Goal: Information Seeking & Learning: Check status

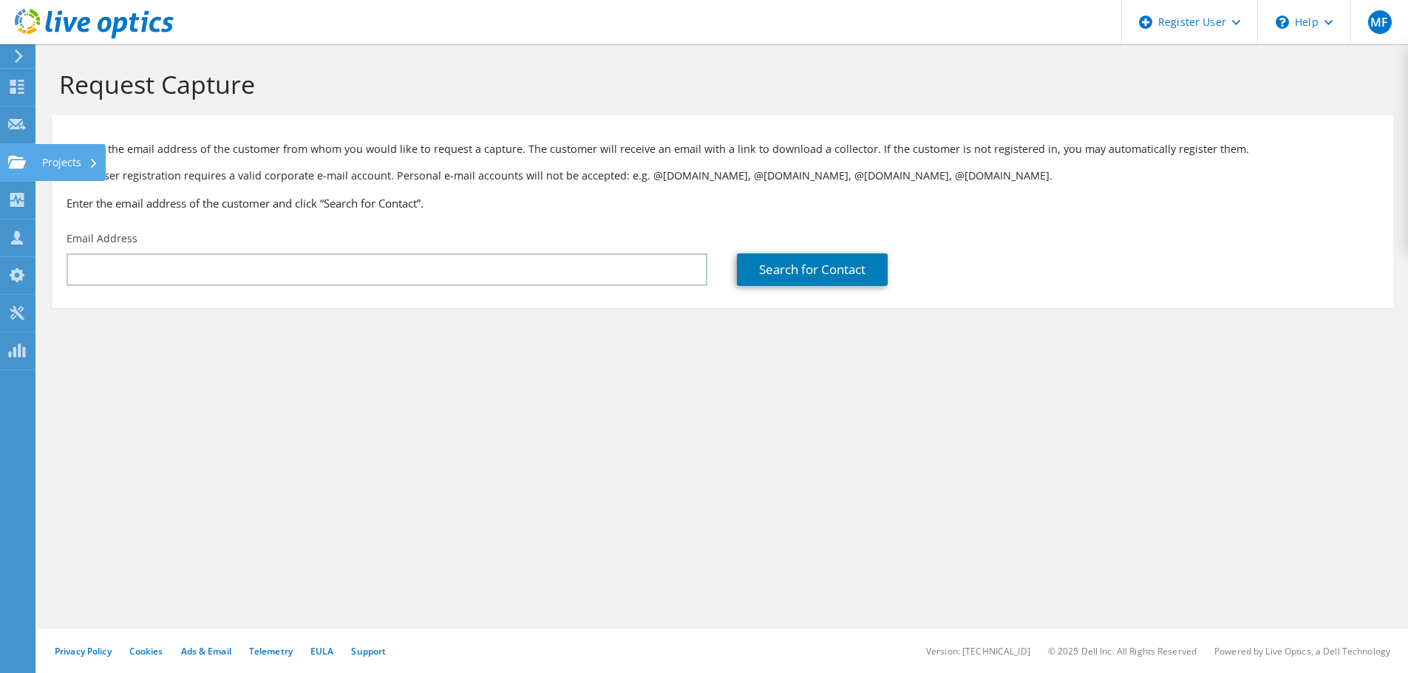
click at [15, 168] on use at bounding box center [17, 161] width 18 height 13
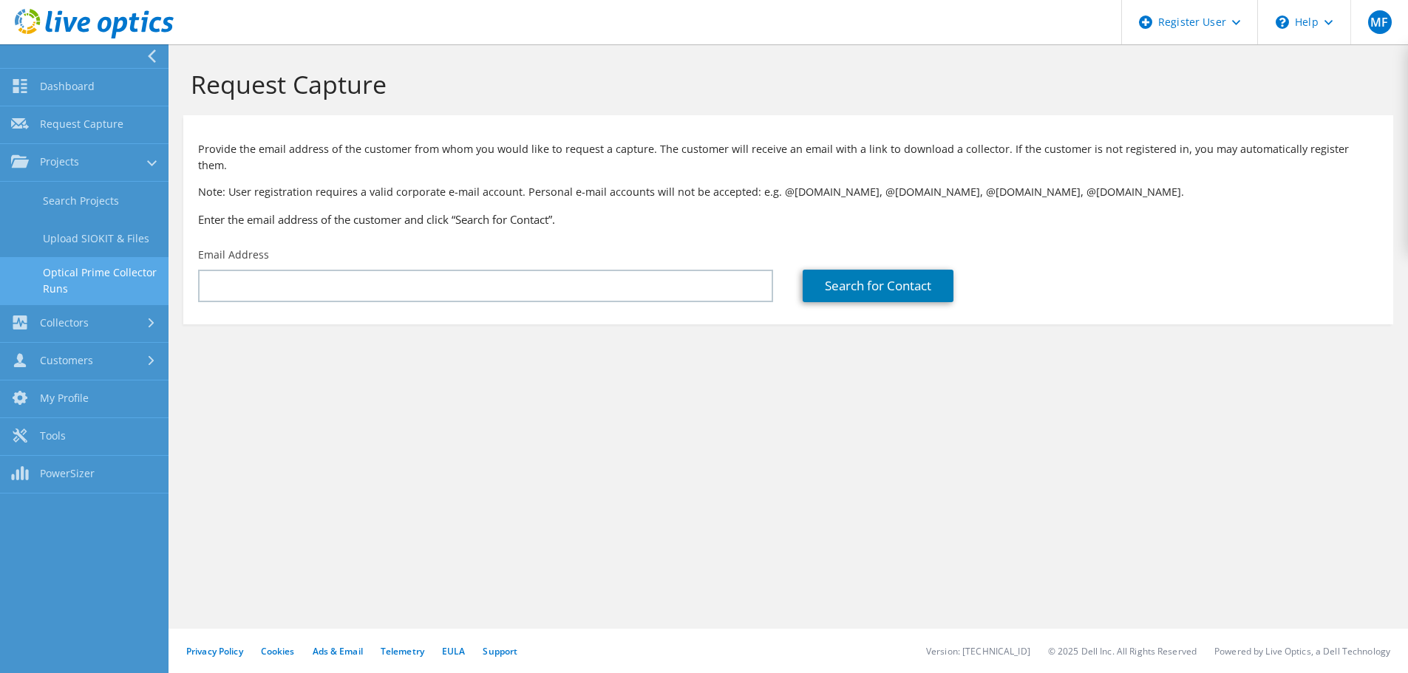
click at [114, 273] on link "Optical Prime Collector Runs" at bounding box center [84, 280] width 169 height 47
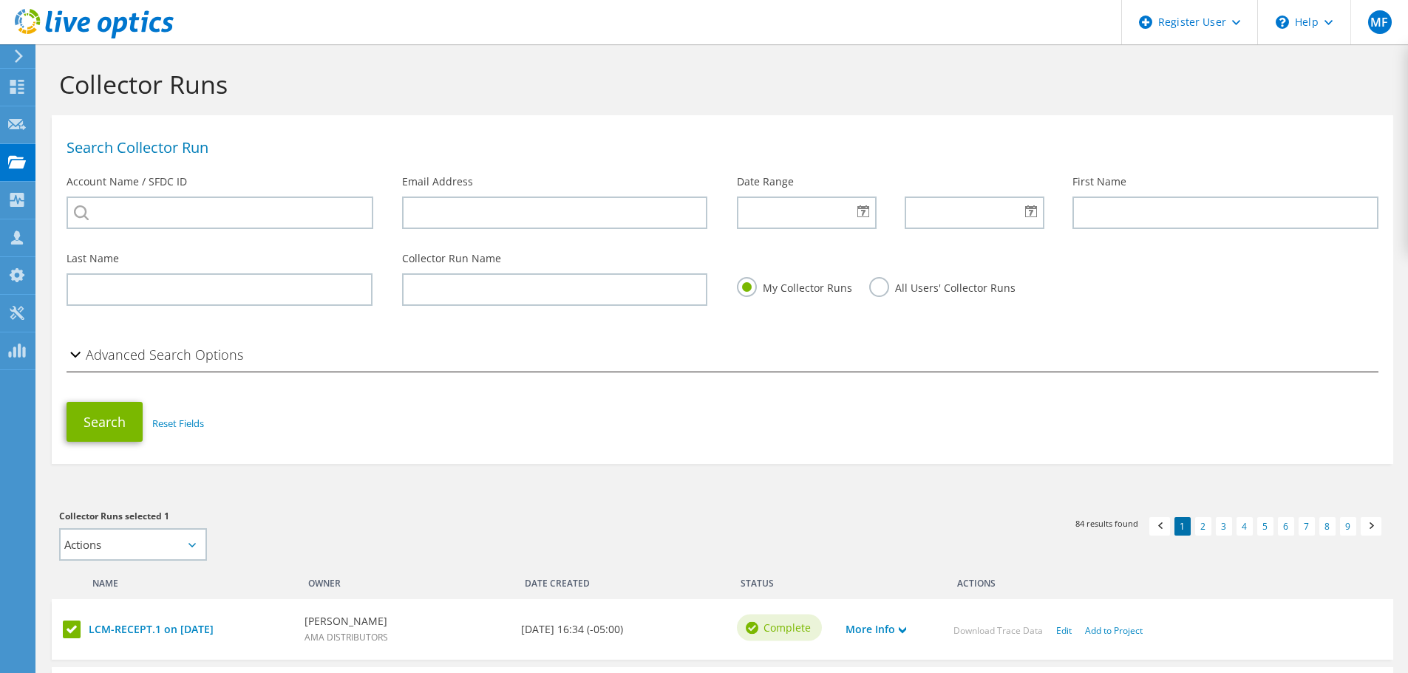
click at [874, 285] on label "All Users' Collector Runs" at bounding box center [942, 286] width 146 height 18
click at [0, 0] on input "All Users' Collector Runs" at bounding box center [0, 0] width 0 height 0
click at [551, 208] on input "text" at bounding box center [555, 213] width 306 height 33
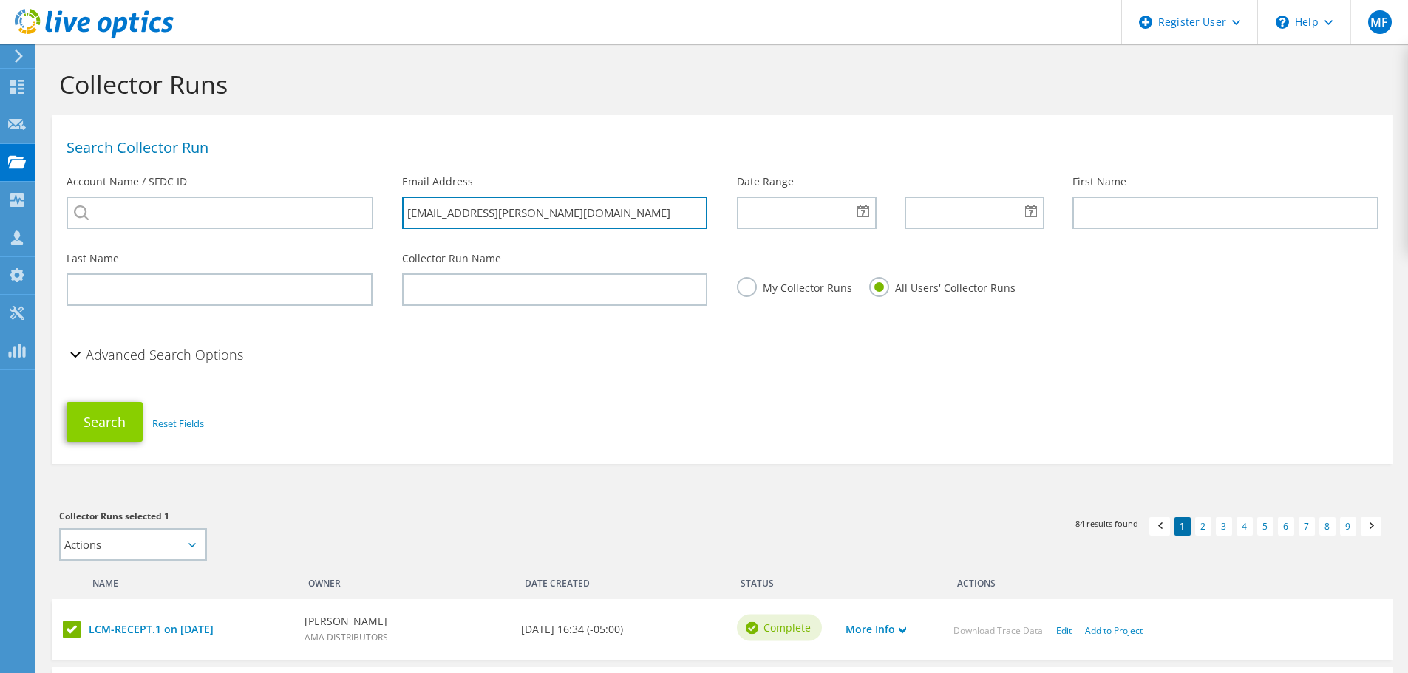
type input "[EMAIL_ADDRESS][PERSON_NAME][DOMAIN_NAME]"
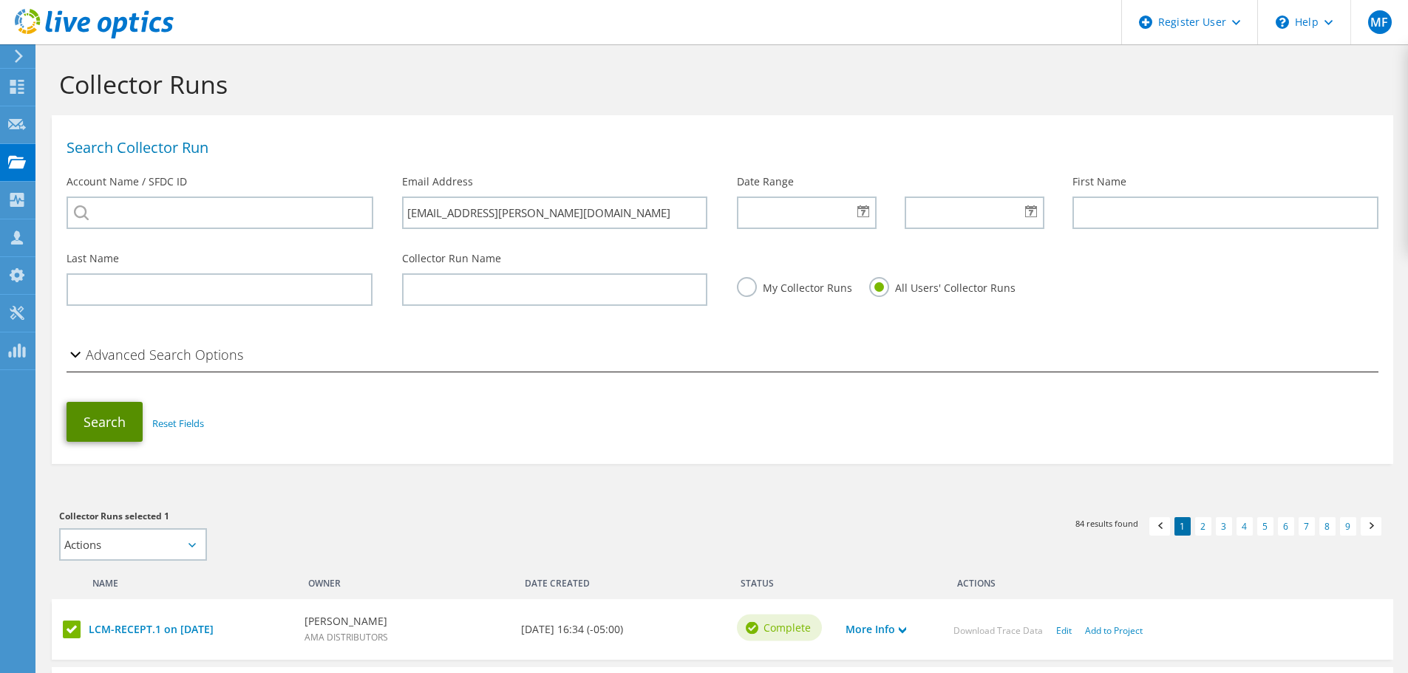
click at [110, 415] on button "Search" at bounding box center [105, 422] width 76 height 40
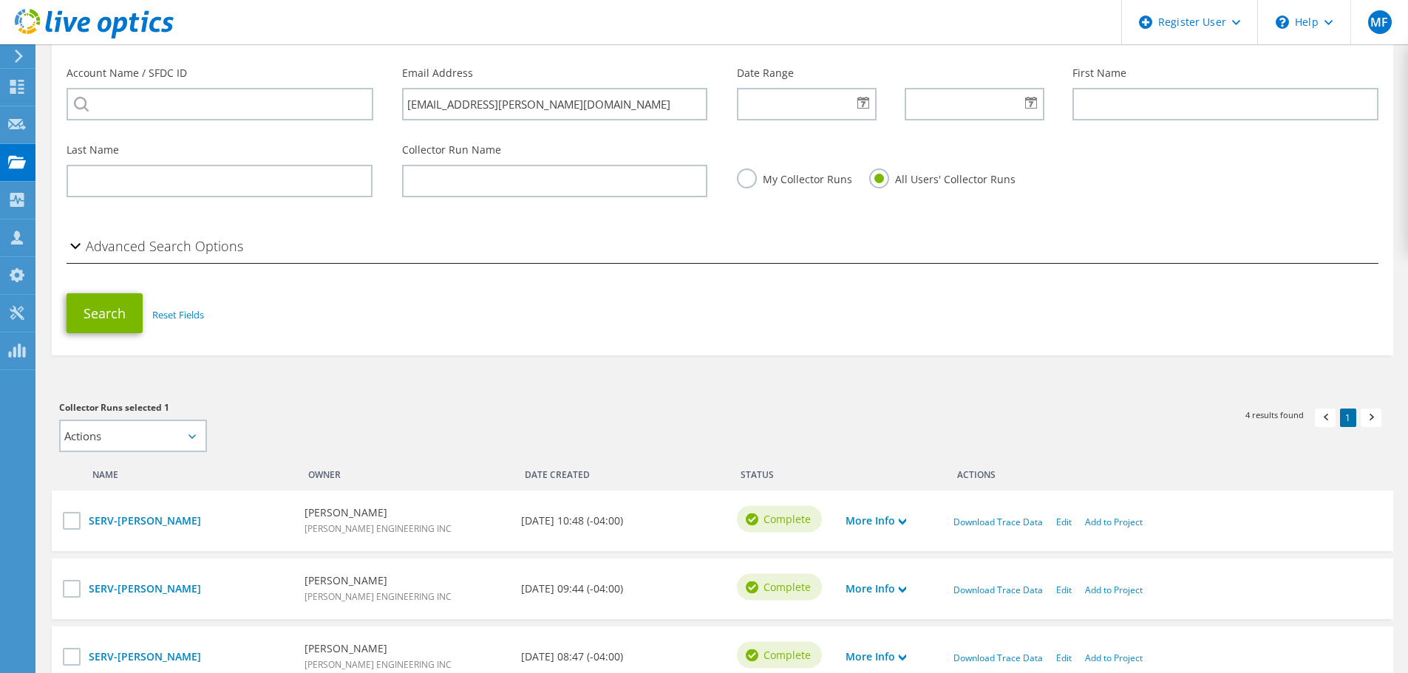
scroll to position [222, 0]
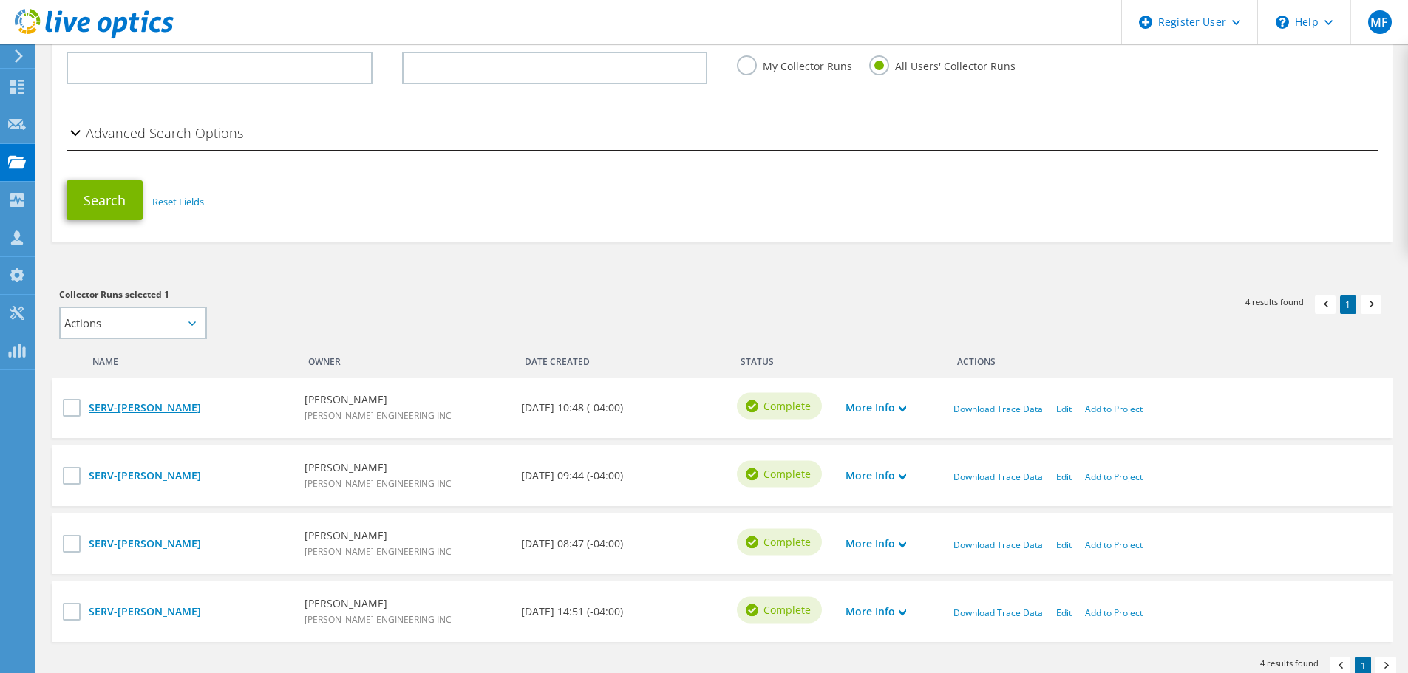
click at [123, 415] on link "SERV-[PERSON_NAME]" at bounding box center [189, 408] width 201 height 16
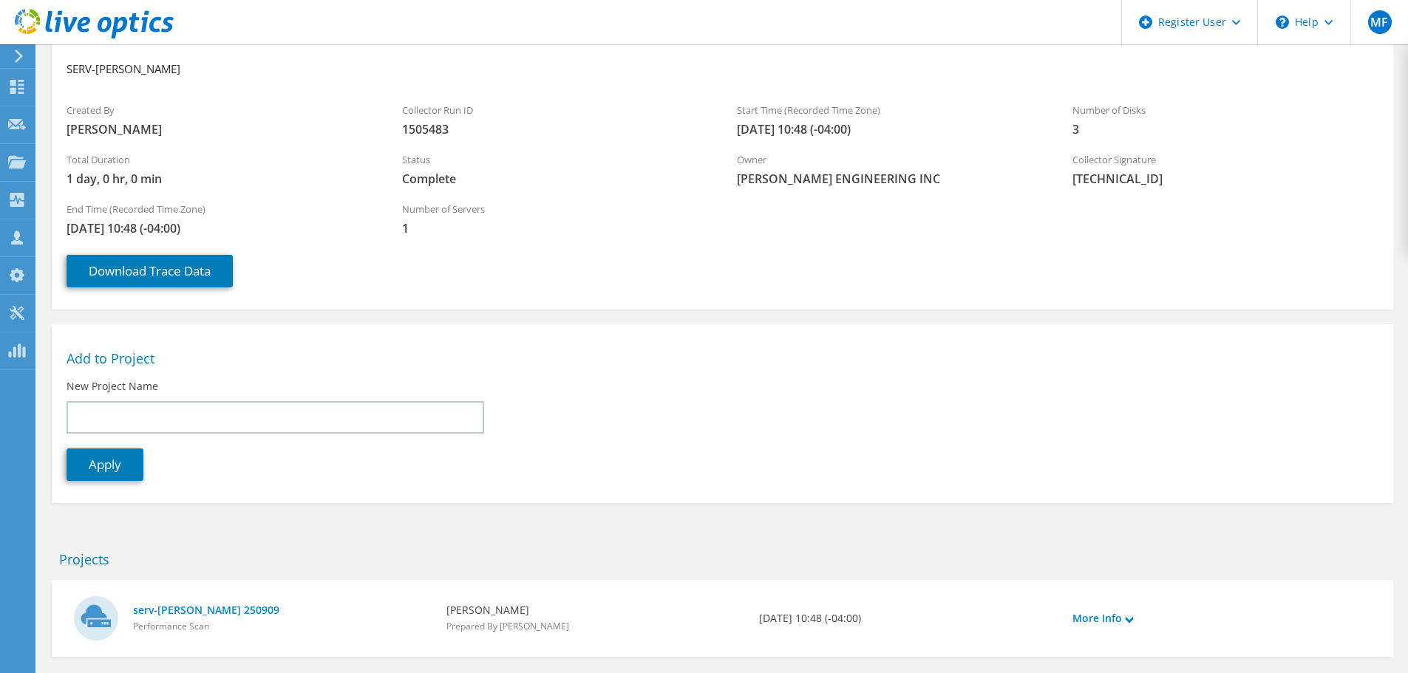
scroll to position [153, 0]
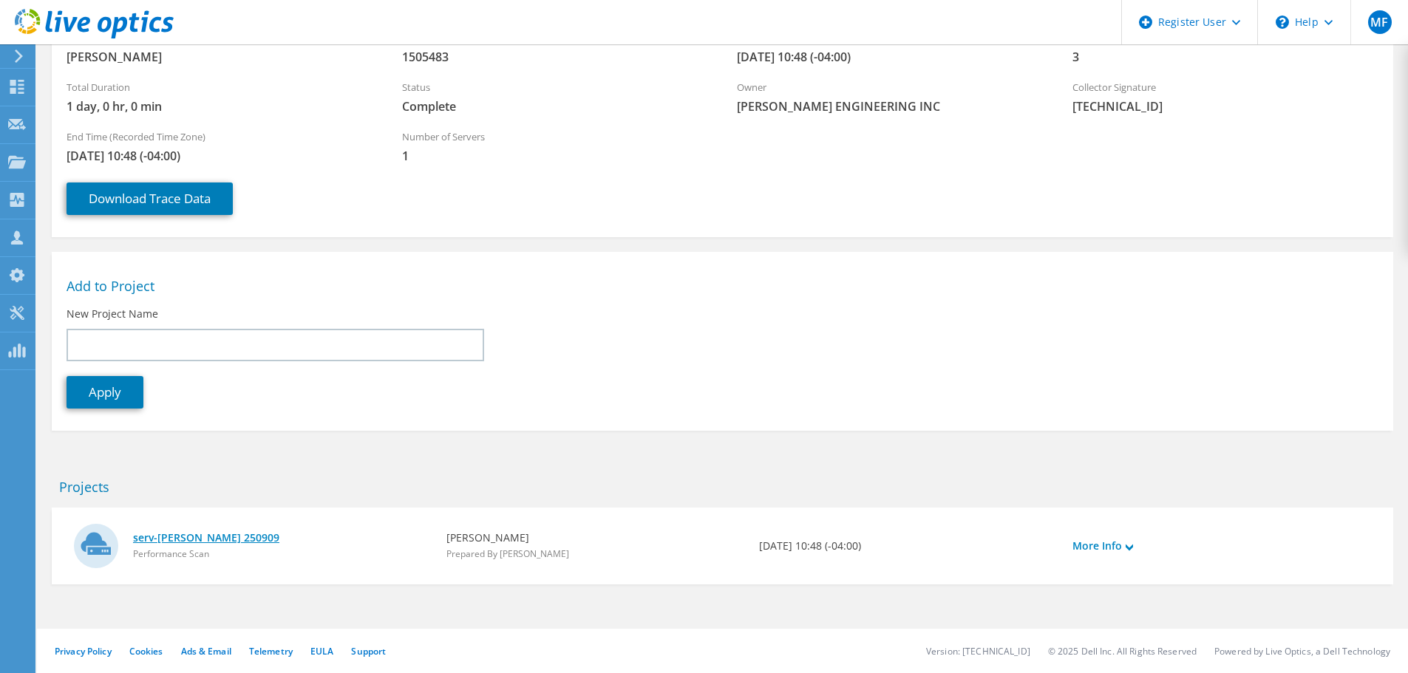
click at [200, 534] on link "serv-sharpe 250909" at bounding box center [282, 538] width 299 height 16
